Goal: Information Seeking & Learning: Learn about a topic

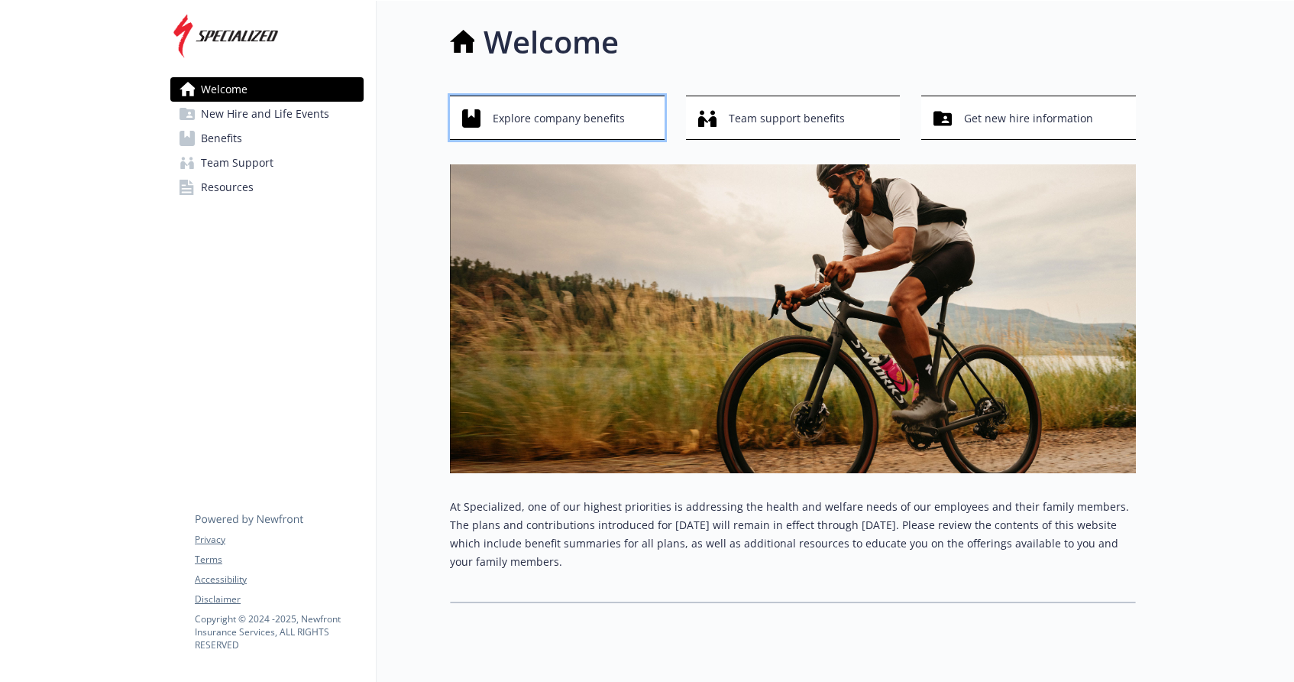
click at [590, 119] on span "Explore company benefits" at bounding box center [559, 118] width 132 height 29
click at [615, 128] on span "Explore company benefits" at bounding box center [559, 118] width 132 height 29
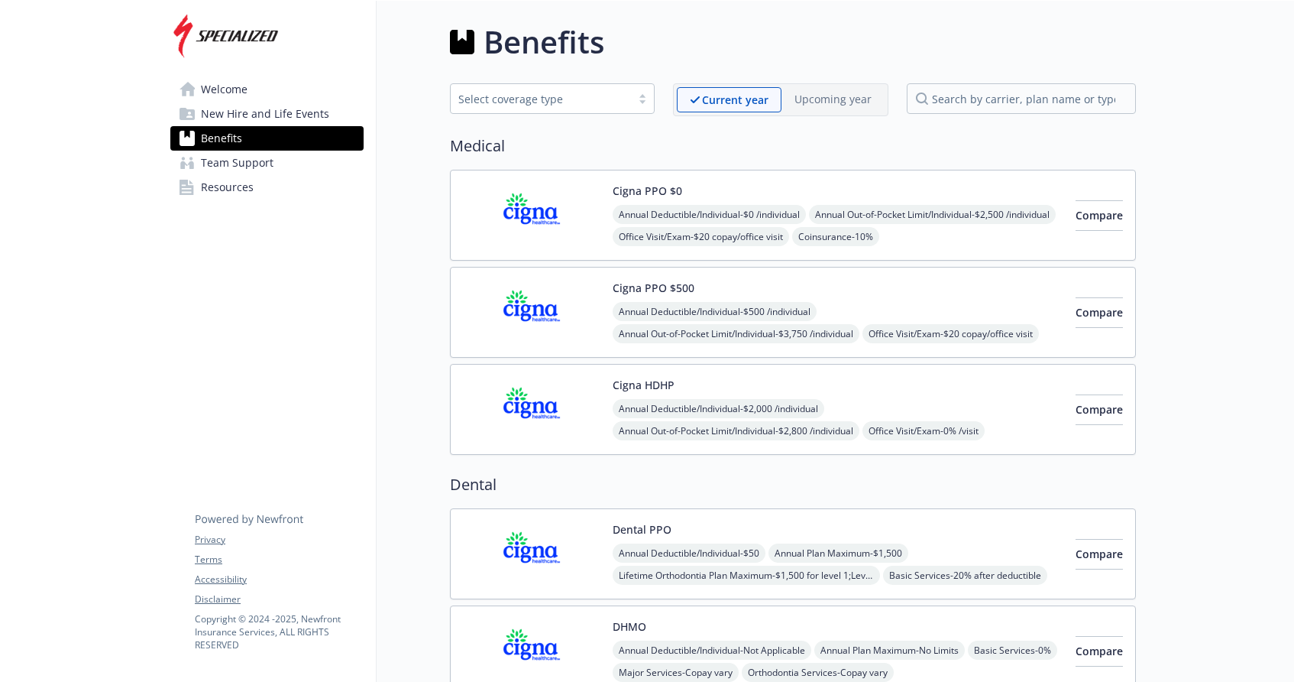
drag, startPoint x: 1158, startPoint y: 182, endPoint x: 1146, endPoint y: 432, distance: 250.9
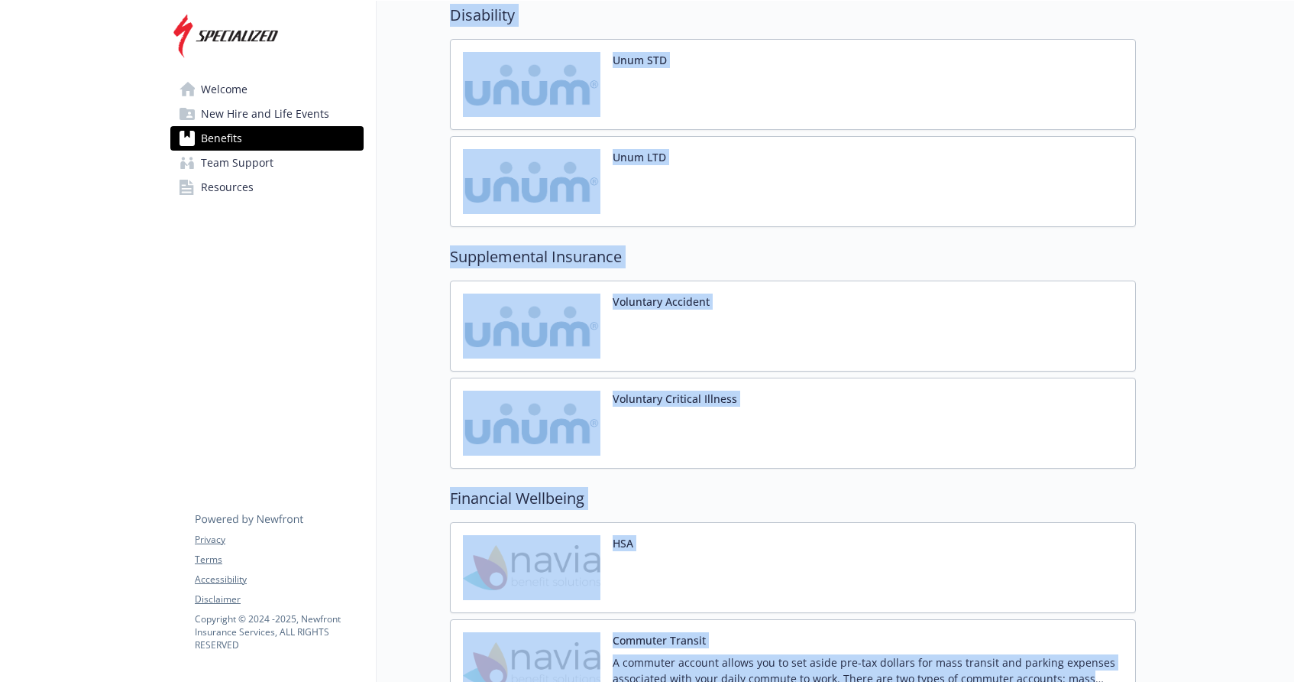
scroll to position [1475, 0]
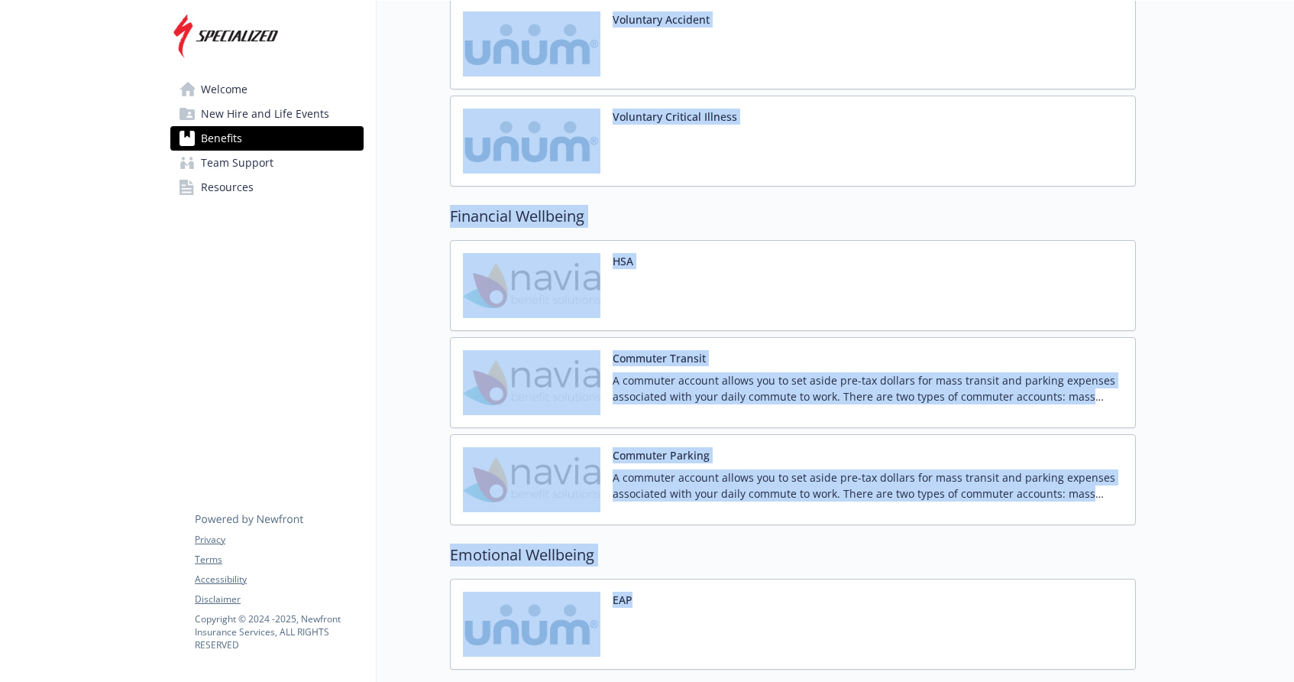
drag, startPoint x: 964, startPoint y: 142, endPoint x: 1177, endPoint y: 222, distance: 227.5
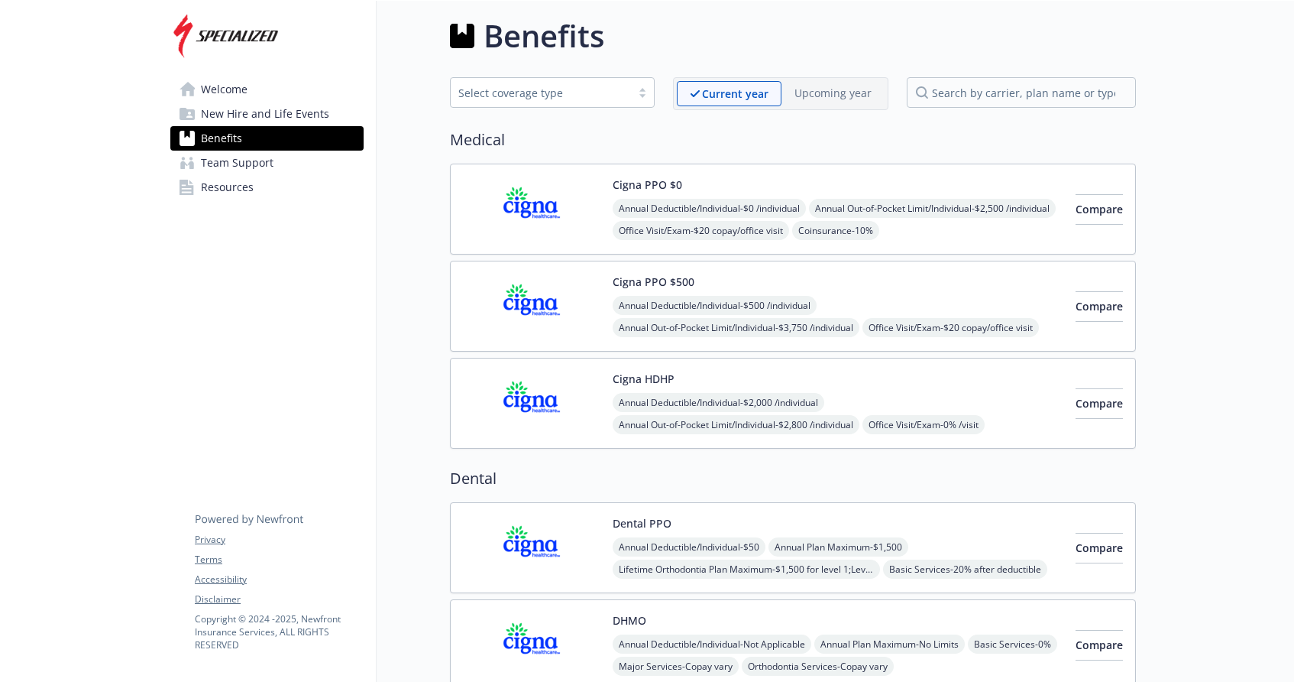
scroll to position [0, 0]
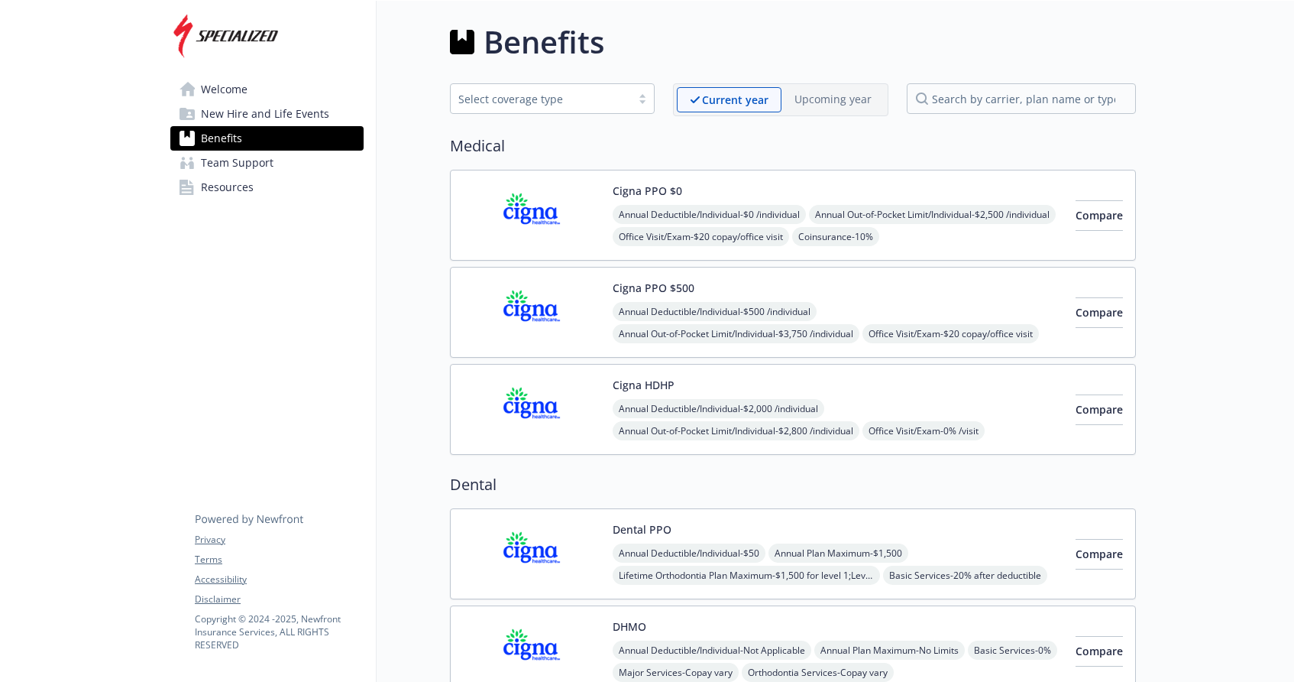
click at [251, 89] on link "Welcome" at bounding box center [266, 89] width 193 height 24
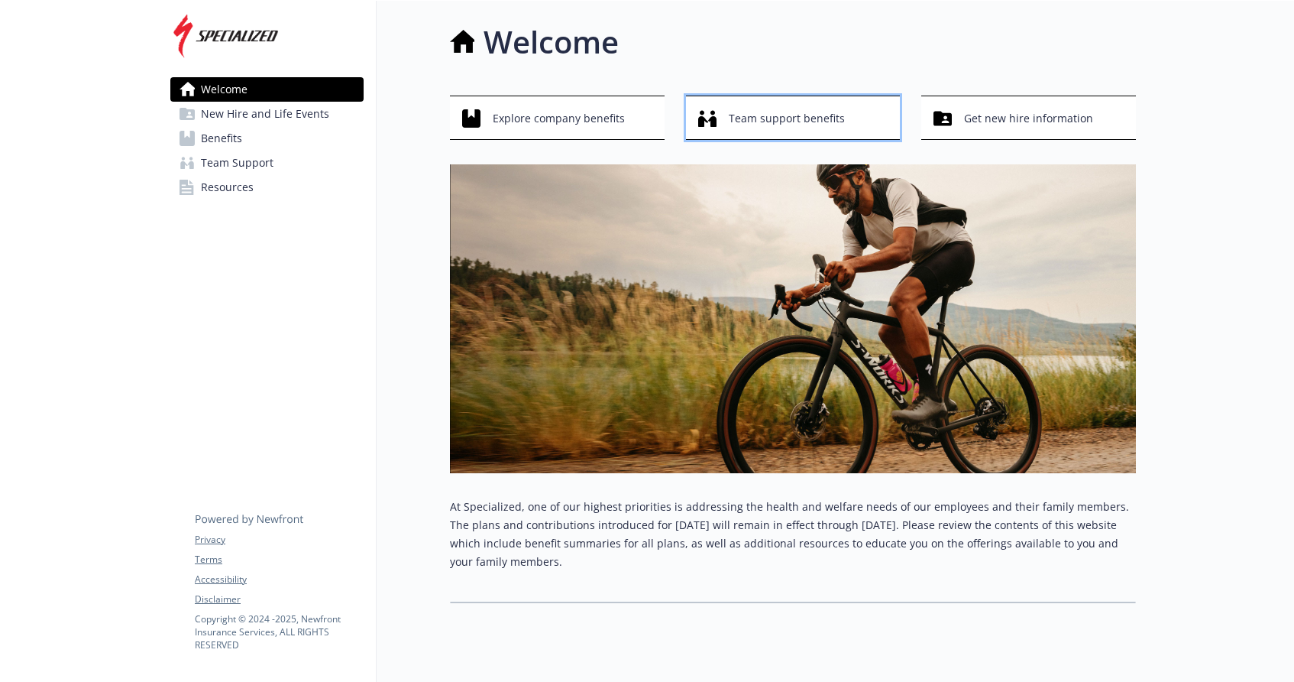
click at [721, 115] on div "Team support benefits" at bounding box center [795, 118] width 195 height 29
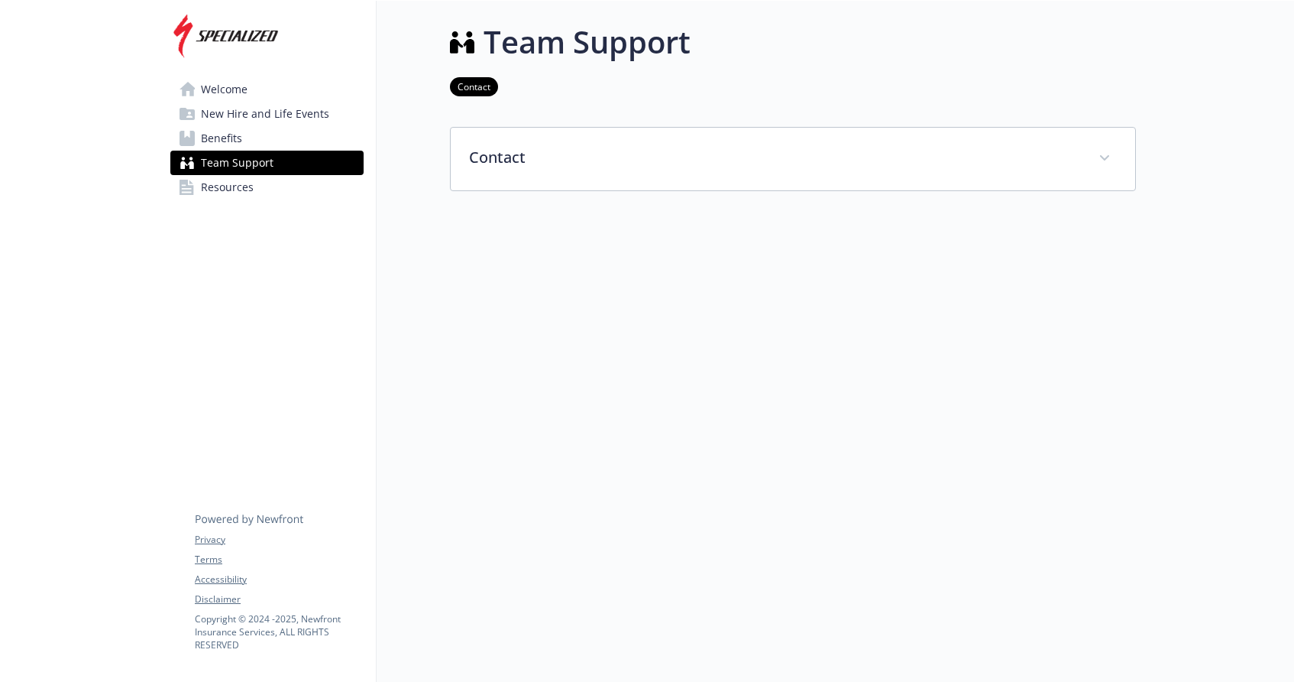
click at [314, 88] on link "Welcome" at bounding box center [266, 89] width 193 height 24
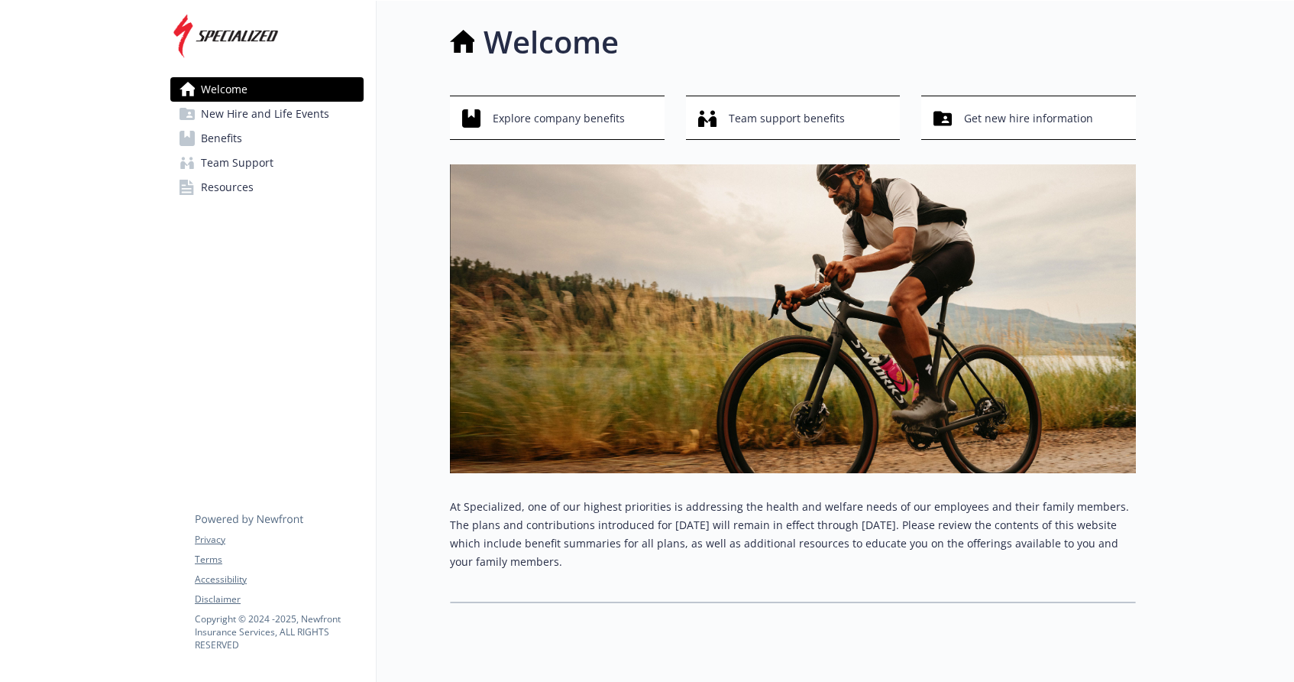
click at [296, 136] on link "Benefits" at bounding box center [266, 138] width 193 height 24
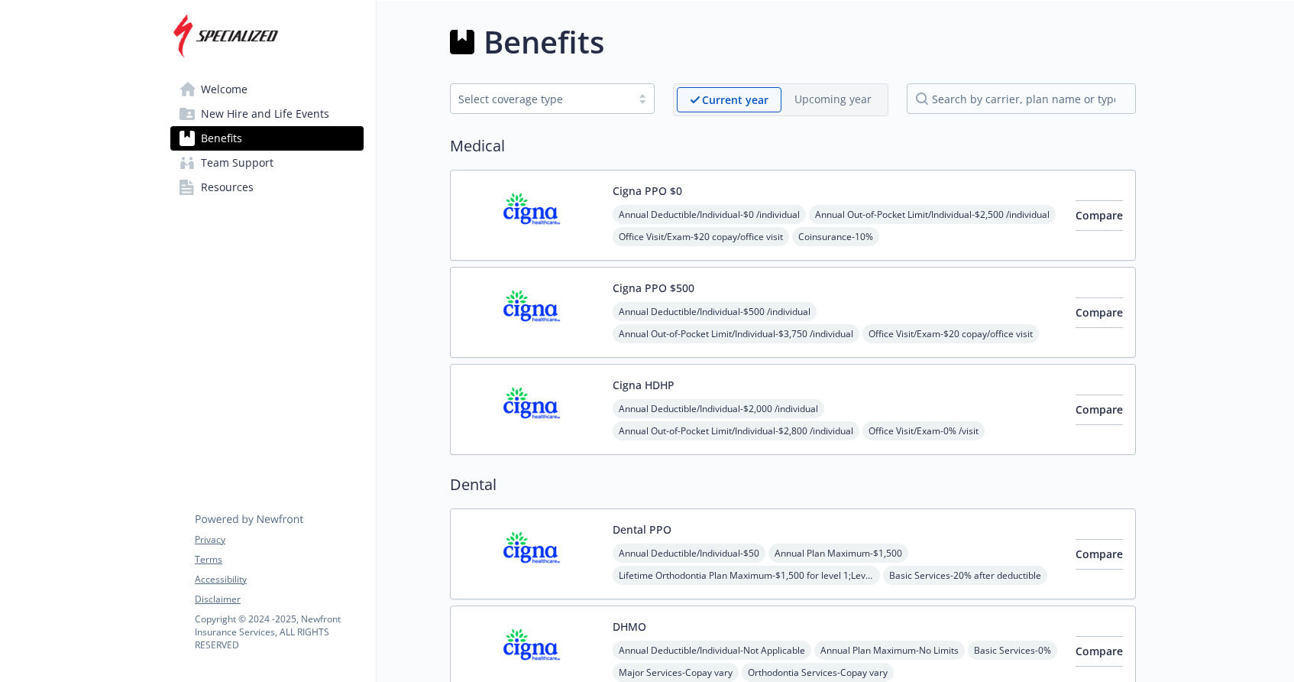
click at [290, 110] on span "New Hire and Life Events" at bounding box center [265, 114] width 128 height 24
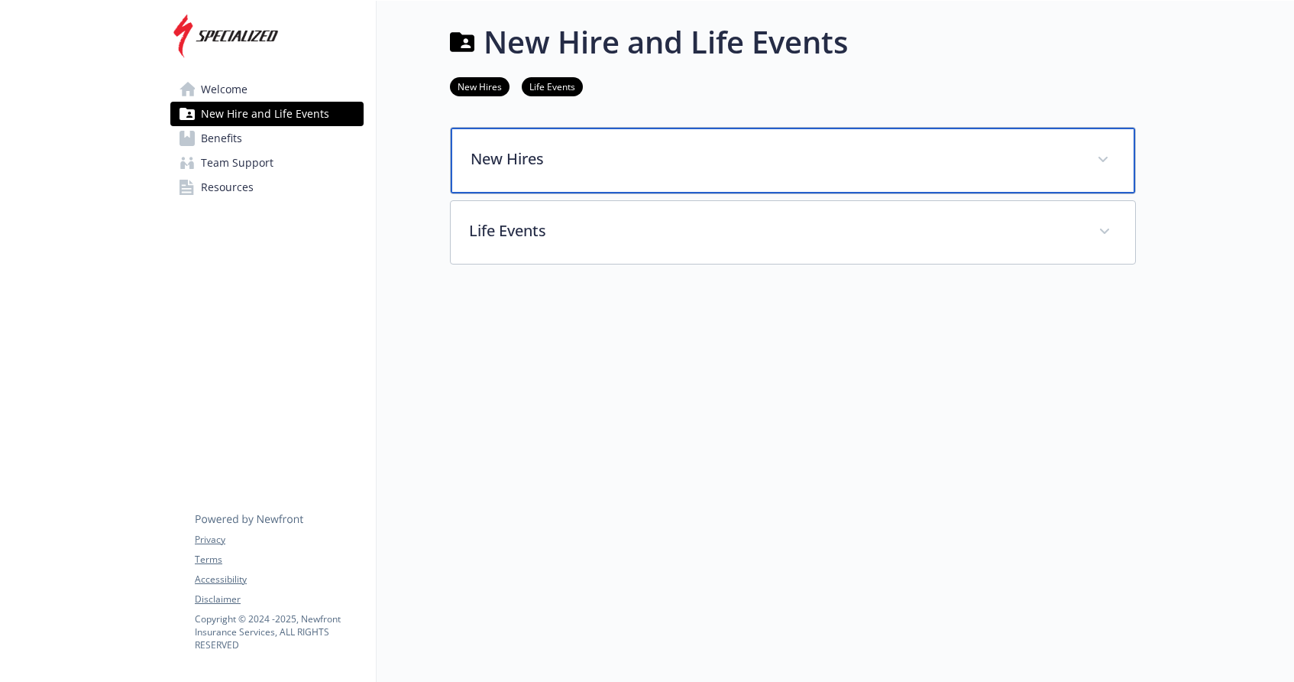
click at [559, 144] on div "New Hires" at bounding box center [793, 161] width 685 height 66
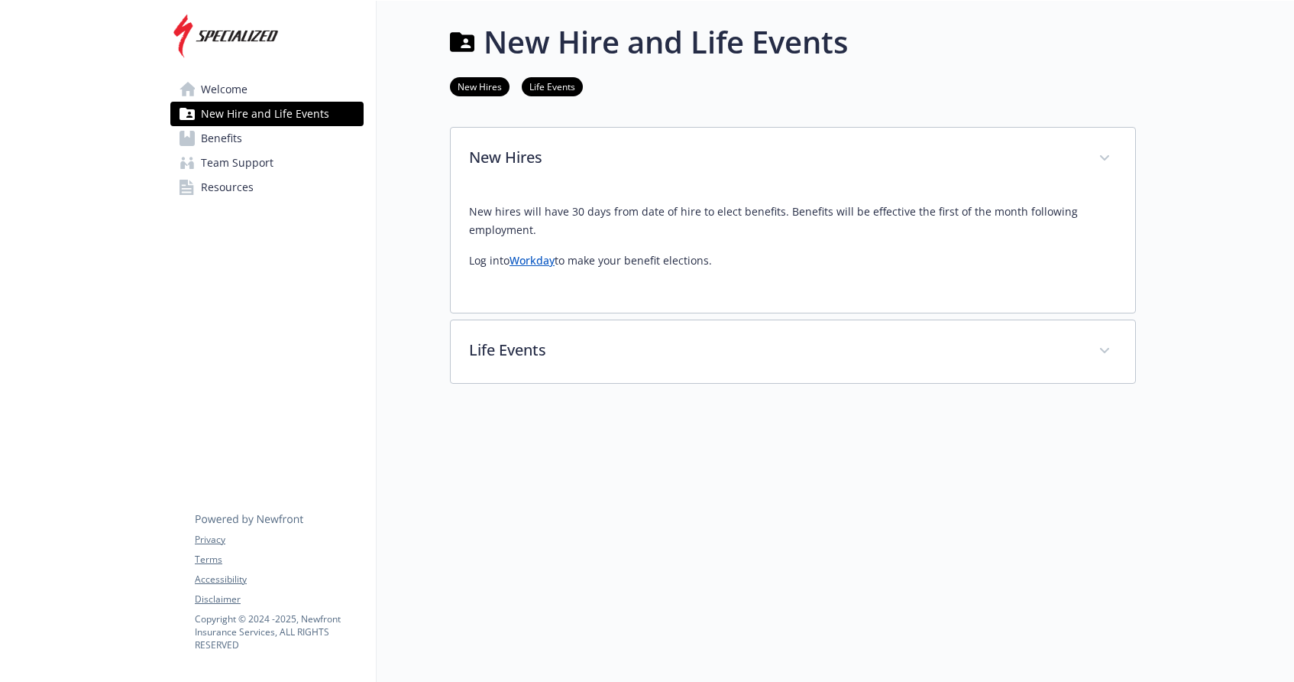
click at [282, 92] on link "Welcome" at bounding box center [266, 89] width 193 height 24
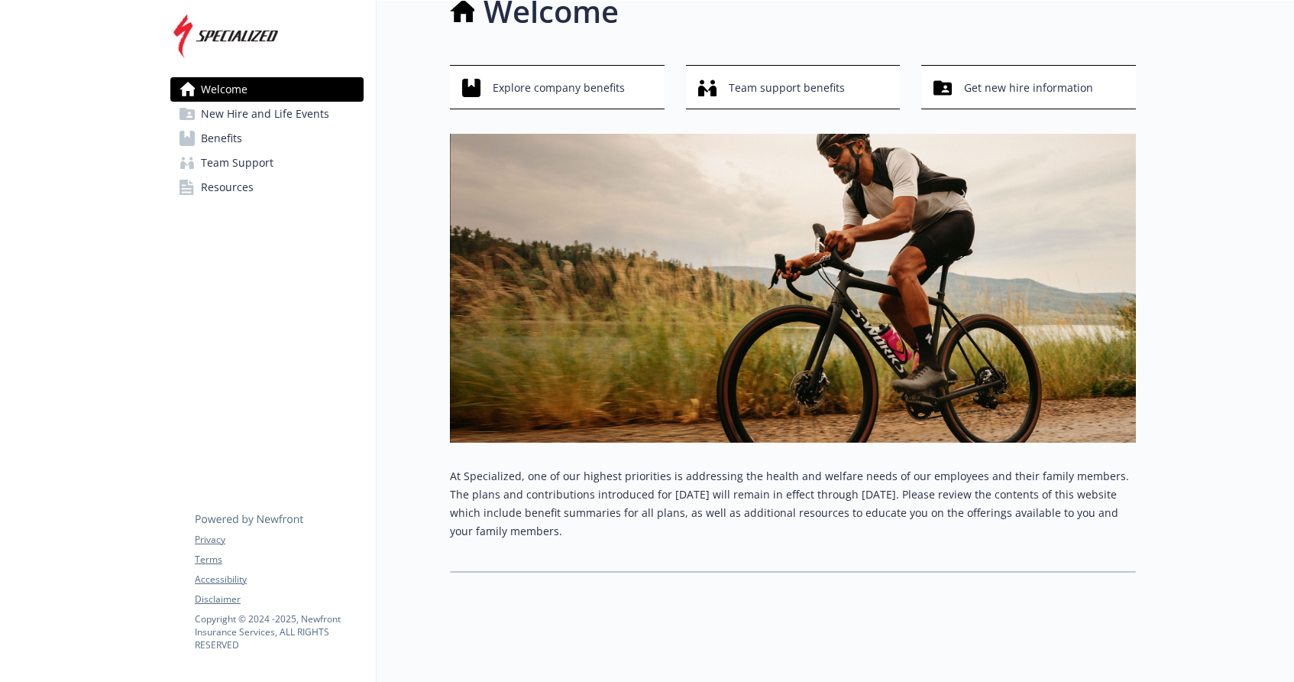
scroll to position [31, 0]
click at [598, 71] on button "Explore company benefits" at bounding box center [557, 87] width 215 height 44
